Goal: Information Seeking & Learning: Learn about a topic

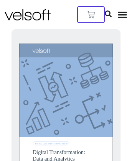
scroll to position [207, 0]
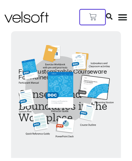
scroll to position [182, 0]
